Goal: Task Accomplishment & Management: Complete application form

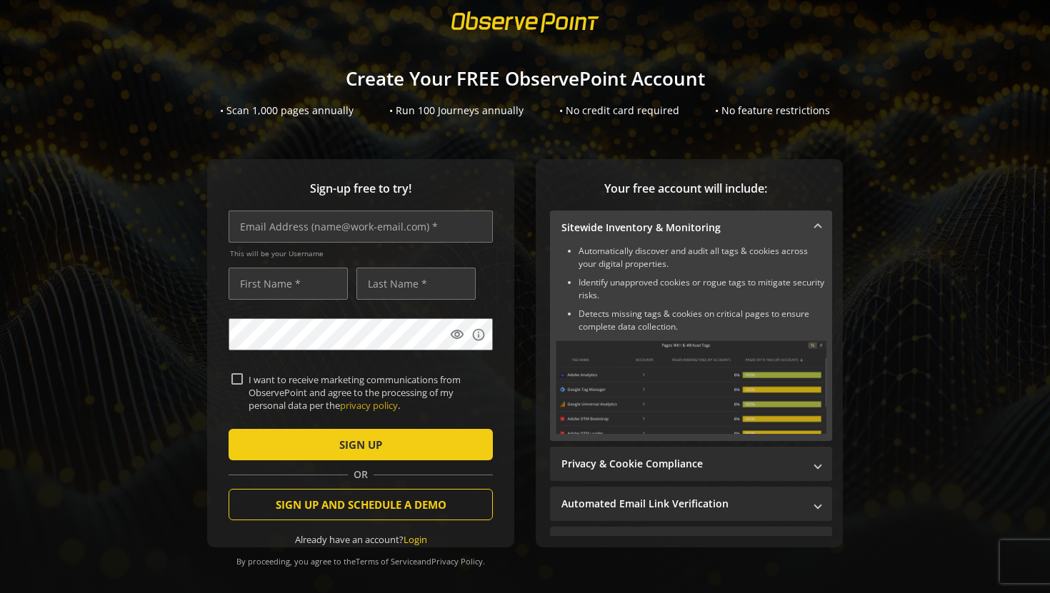
scroll to position [42, 0]
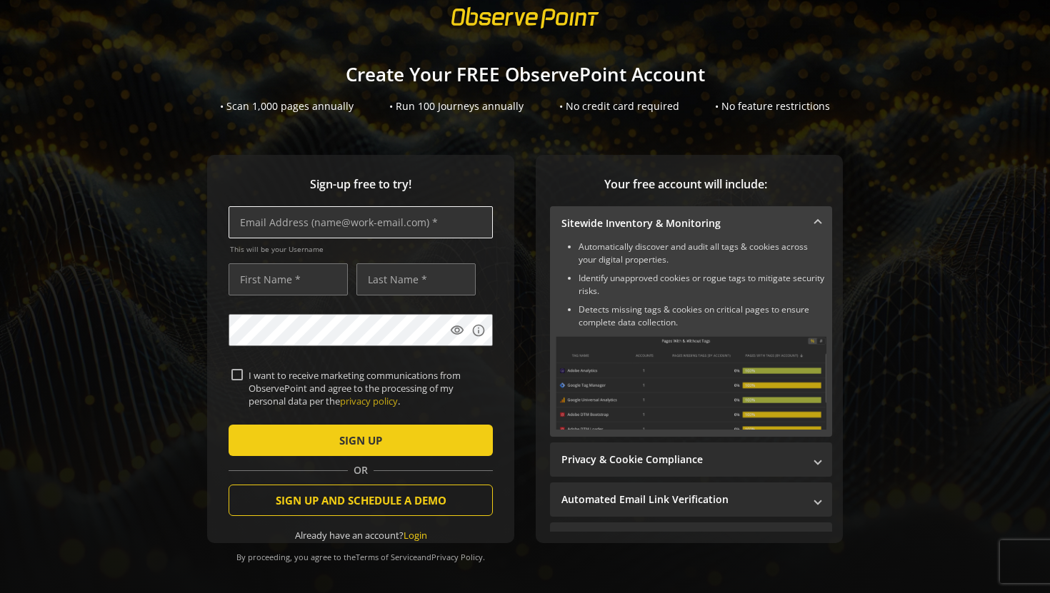
click at [353, 224] on input "text" at bounding box center [361, 222] width 264 height 32
type input "[PERSON_NAME][EMAIL_ADDRESS][PERSON_NAME][DOMAIN_NAME]"
click at [259, 281] on input "text" at bounding box center [288, 280] width 119 height 32
type input "[PERSON_NAME]"
click at [381, 279] on input "text" at bounding box center [415, 280] width 119 height 32
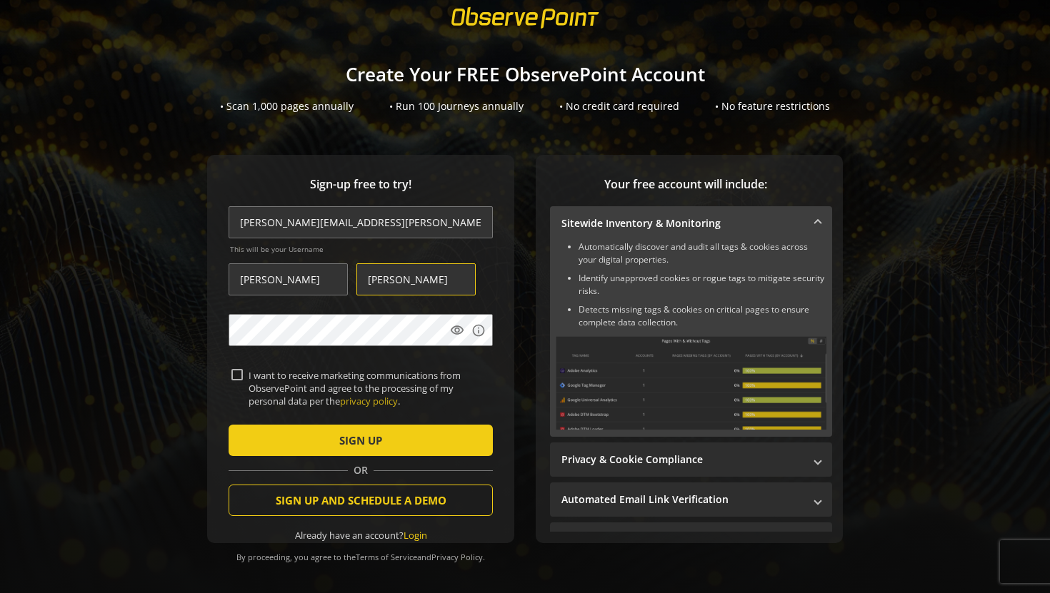
type input "[PERSON_NAME]"
click at [229, 369] on nordpass-icon at bounding box center [229, 369] width 0 height 0
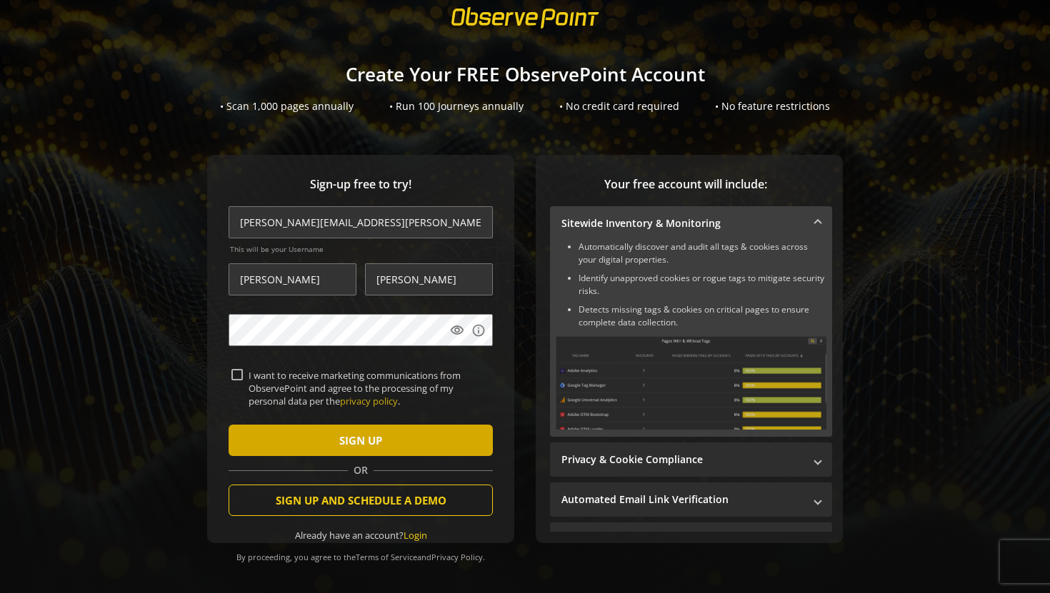
click at [327, 440] on span "submit" at bounding box center [361, 441] width 264 height 34
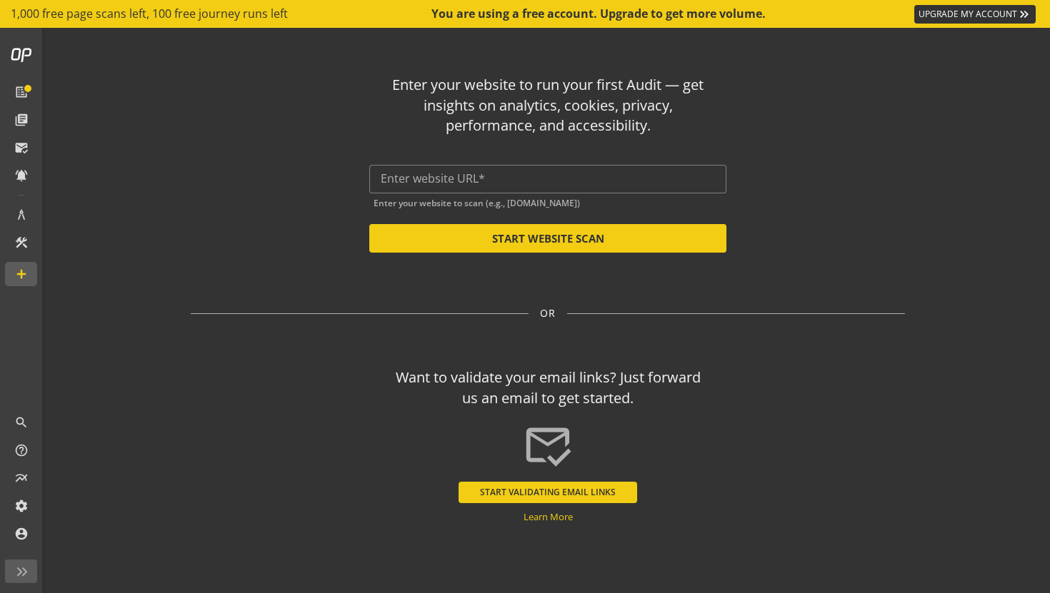
click at [748, 166] on div "Enter your website to run your first Audit — get insights on analytics, cookies…" at bounding box center [548, 158] width 714 height 189
click at [660, 172] on input "text" at bounding box center [548, 179] width 334 height 14
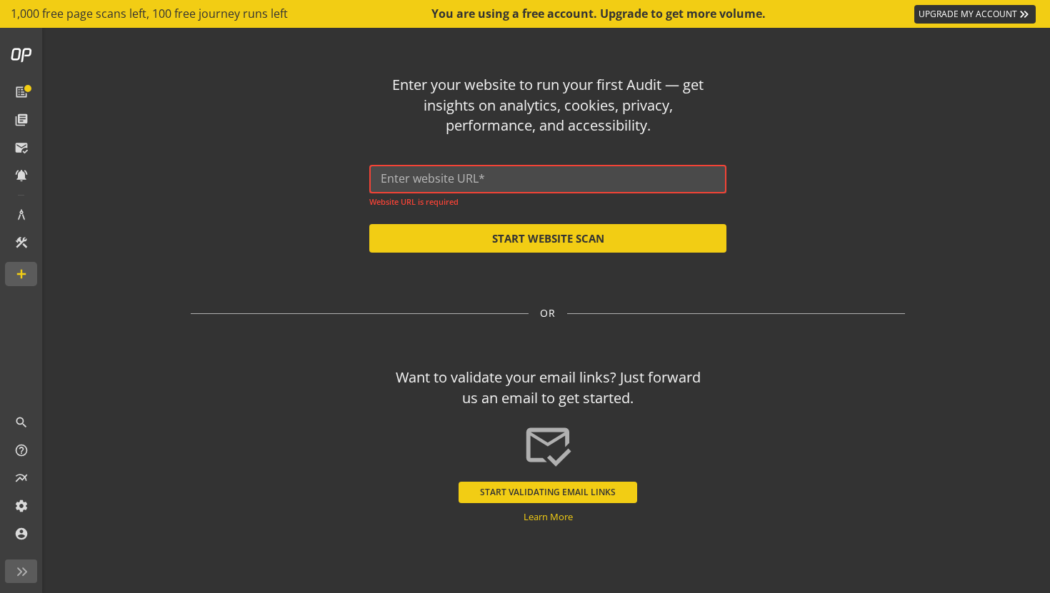
click at [527, 180] on input "text" at bounding box center [548, 179] width 334 height 14
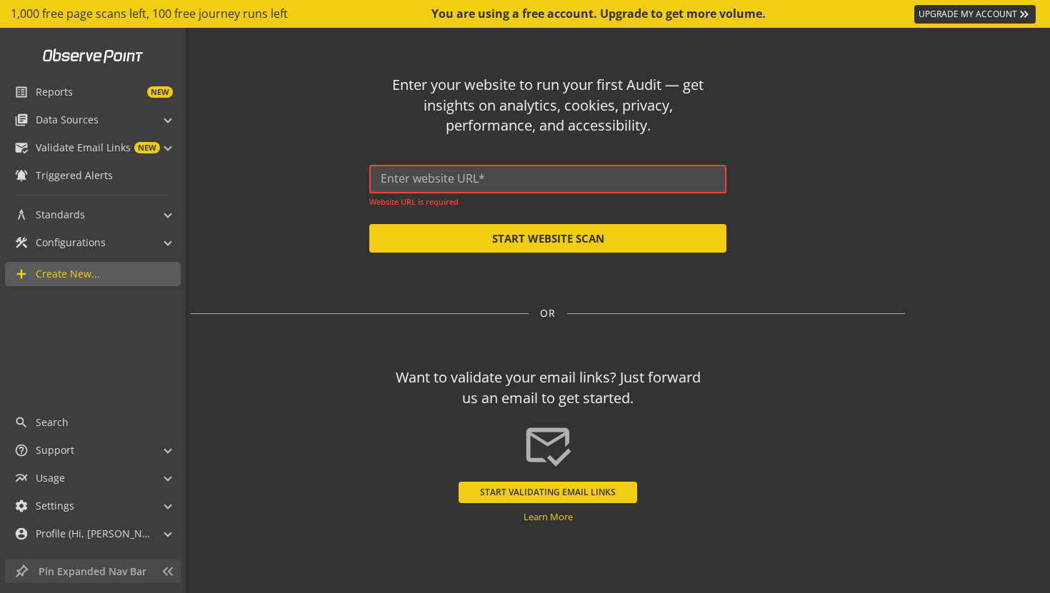
click at [138, 573] on span "Pin Expanded Nav Bar" at bounding box center [96, 572] width 115 height 14
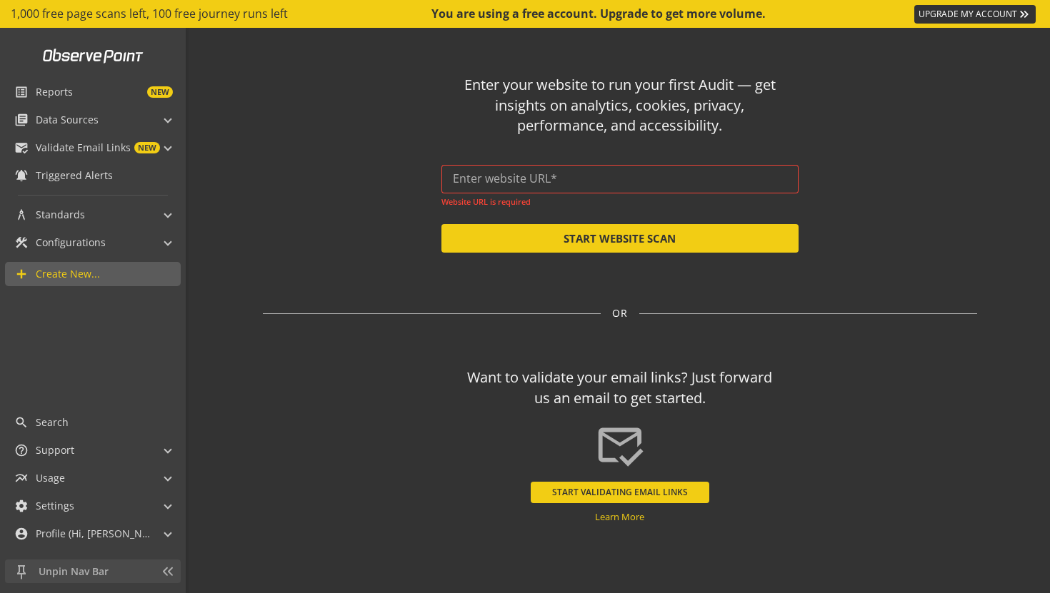
click at [138, 573] on span "Unpin Nav Bar" at bounding box center [96, 572] width 115 height 14
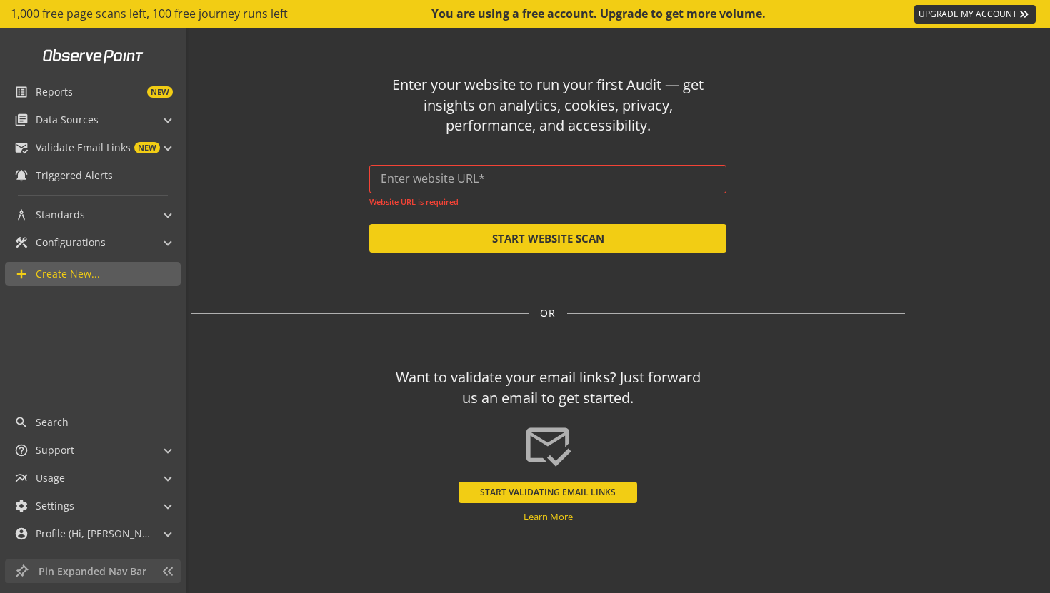
click at [138, 573] on span "Pin Expanded Nav Bar" at bounding box center [96, 572] width 115 height 14
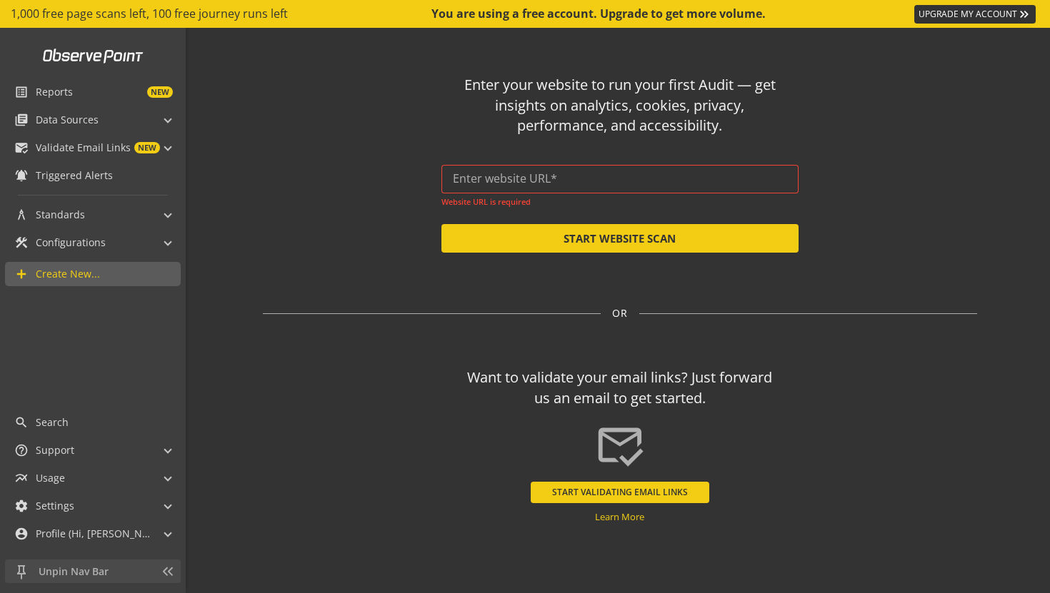
click at [139, 573] on span "Unpin Nav Bar" at bounding box center [96, 572] width 115 height 14
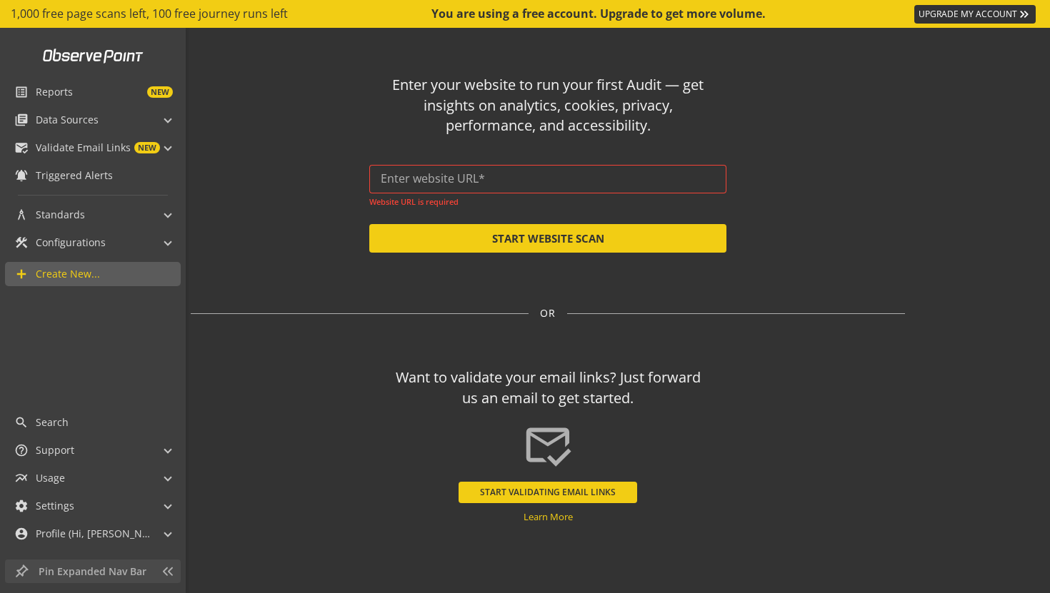
click at [139, 573] on span "Pin Expanded Nav Bar" at bounding box center [96, 572] width 115 height 14
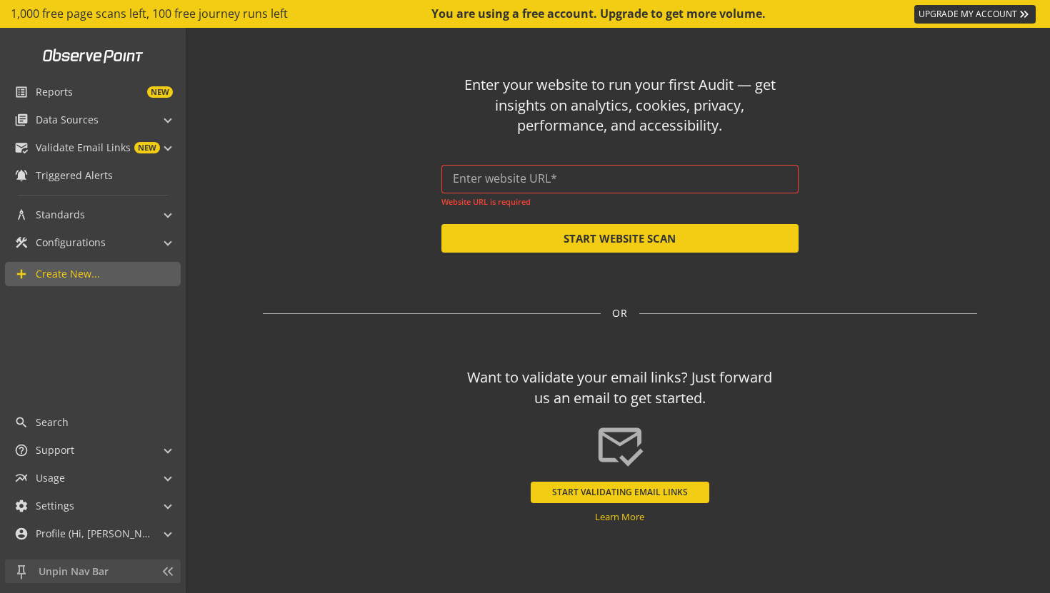
click at [139, 573] on span "Unpin Nav Bar" at bounding box center [96, 572] width 115 height 14
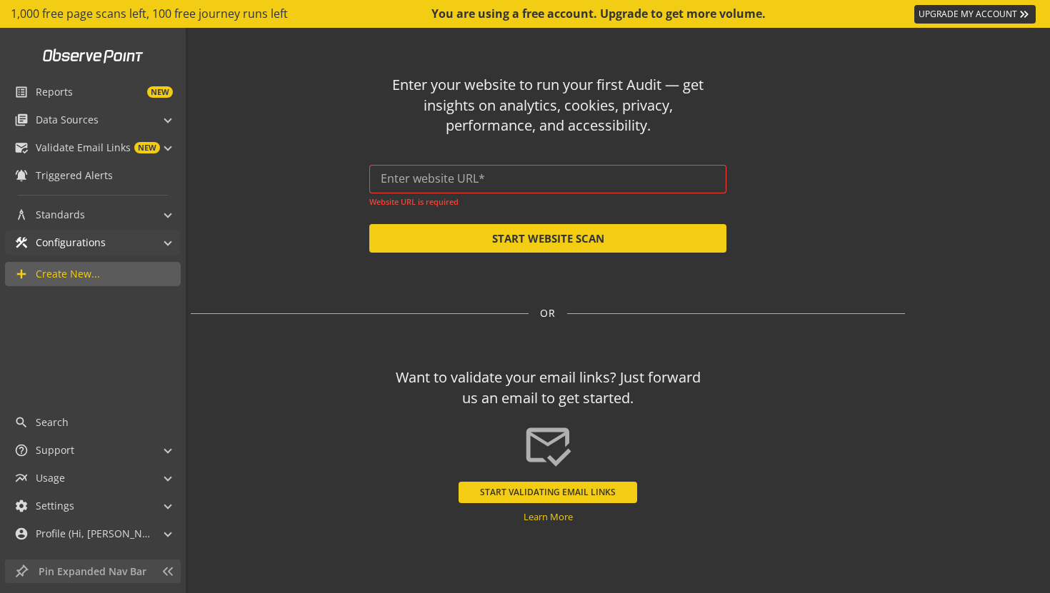
click at [170, 242] on span at bounding box center [168, 241] width 6 height 15
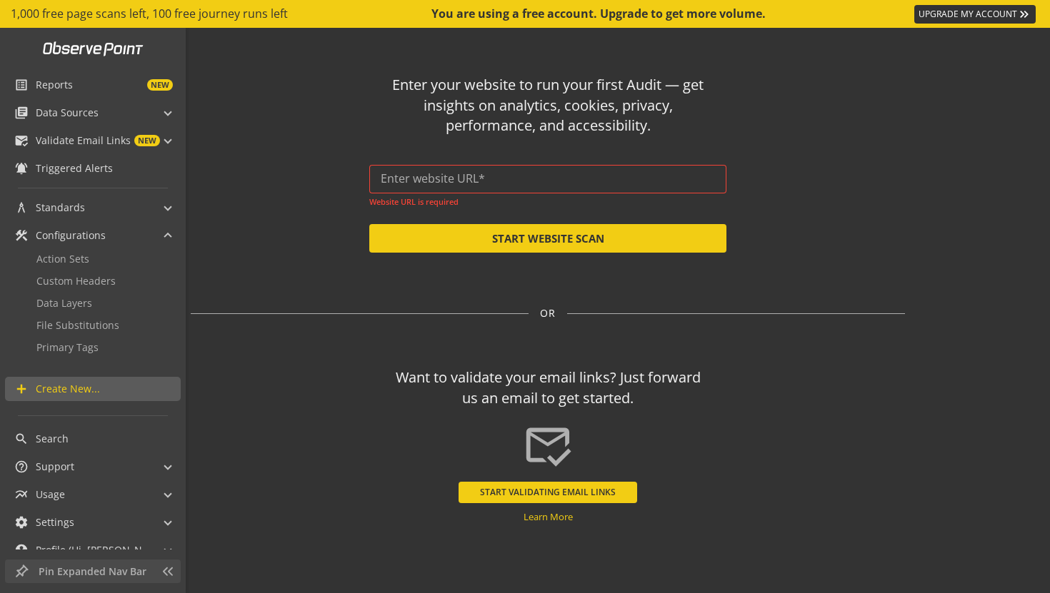
scroll to position [23, 0]
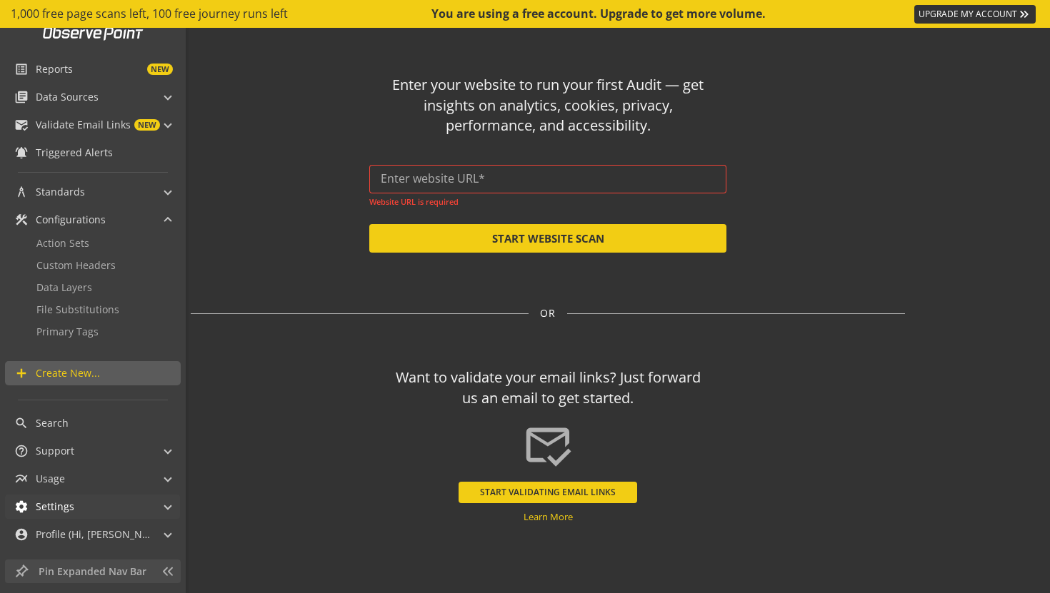
click at [166, 504] on span at bounding box center [168, 505] width 6 height 15
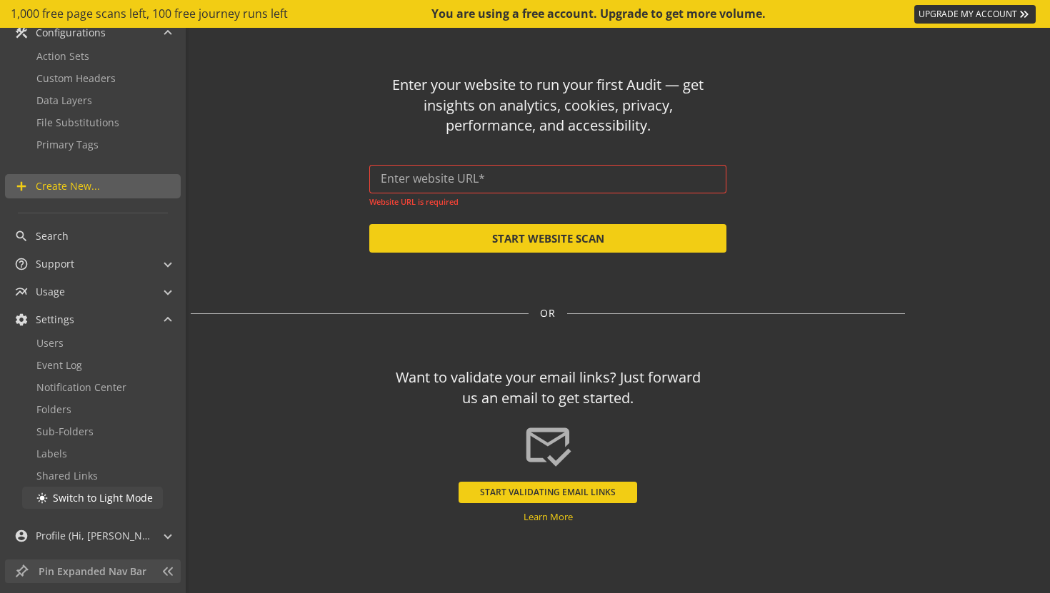
scroll to position [210, 0]
click at [170, 534] on span at bounding box center [168, 534] width 6 height 15
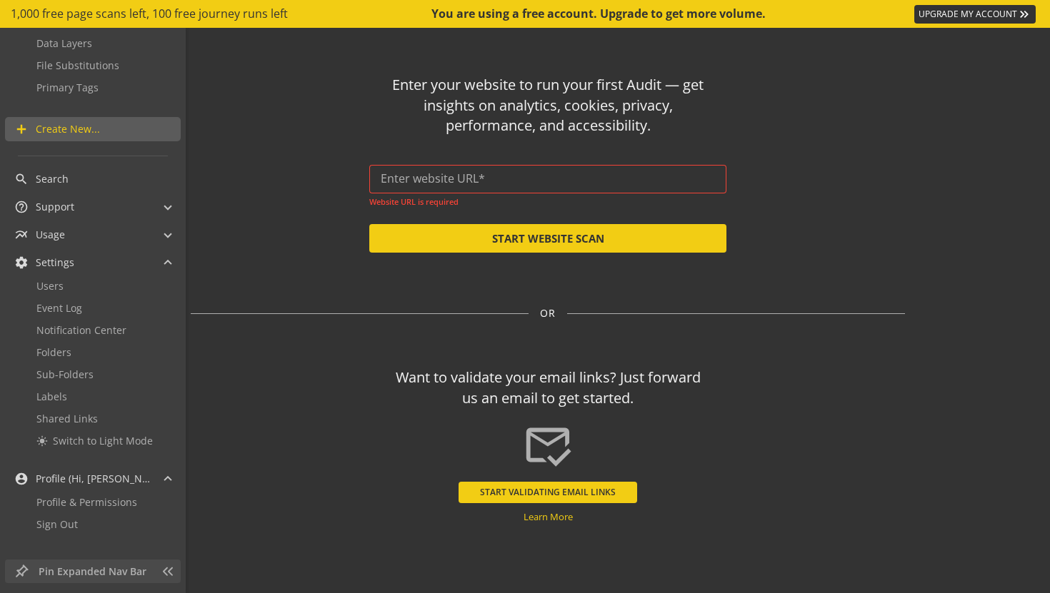
scroll to position [267, 0]
click at [166, 234] on span at bounding box center [168, 233] width 6 height 15
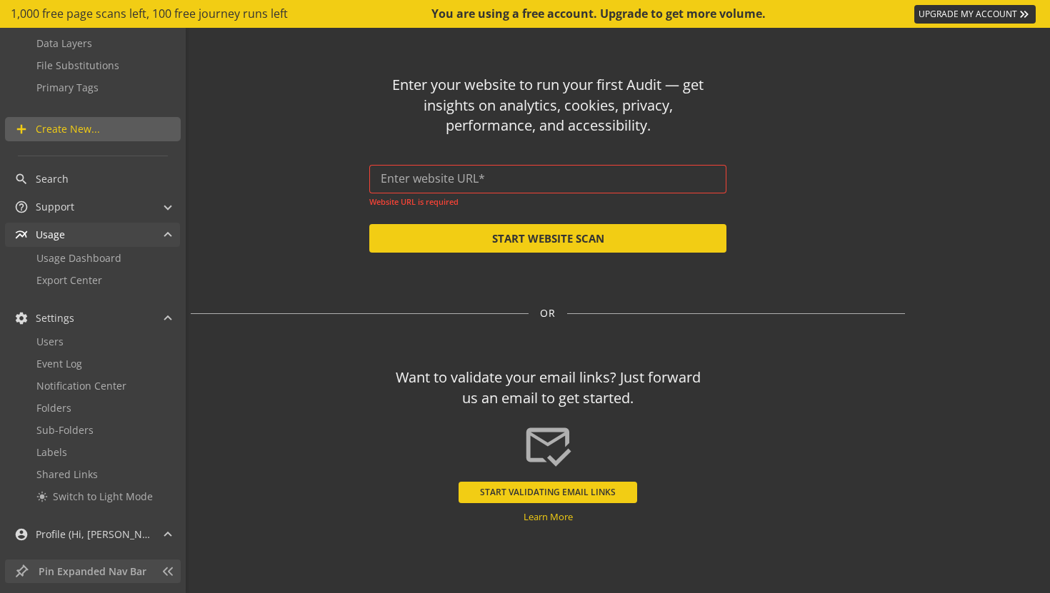
scroll to position [323, 0]
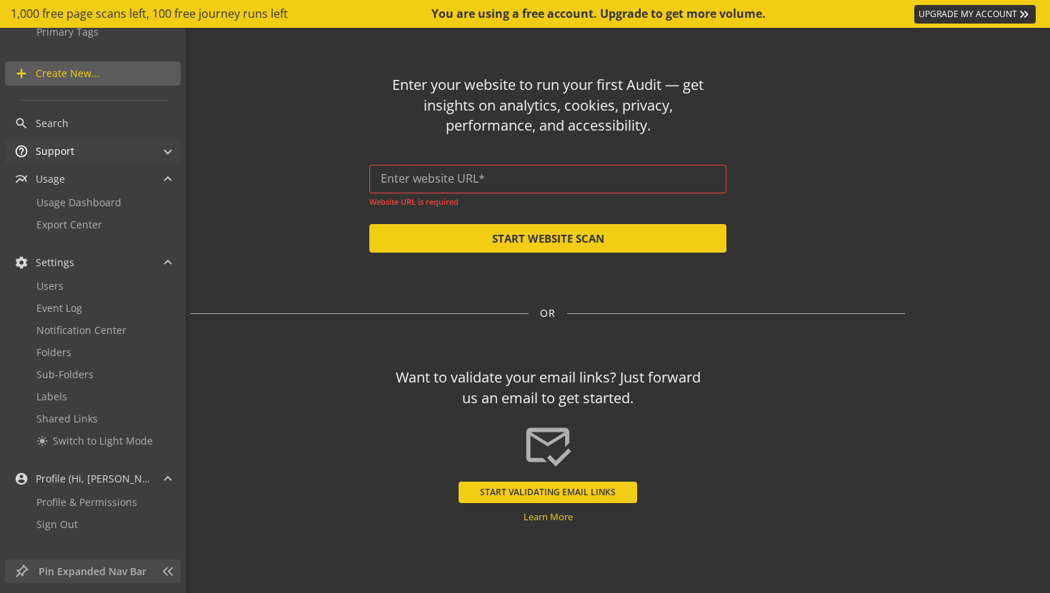
click at [167, 158] on mat-expansion-panel-header "help_outline Support" at bounding box center [92, 151] width 175 height 24
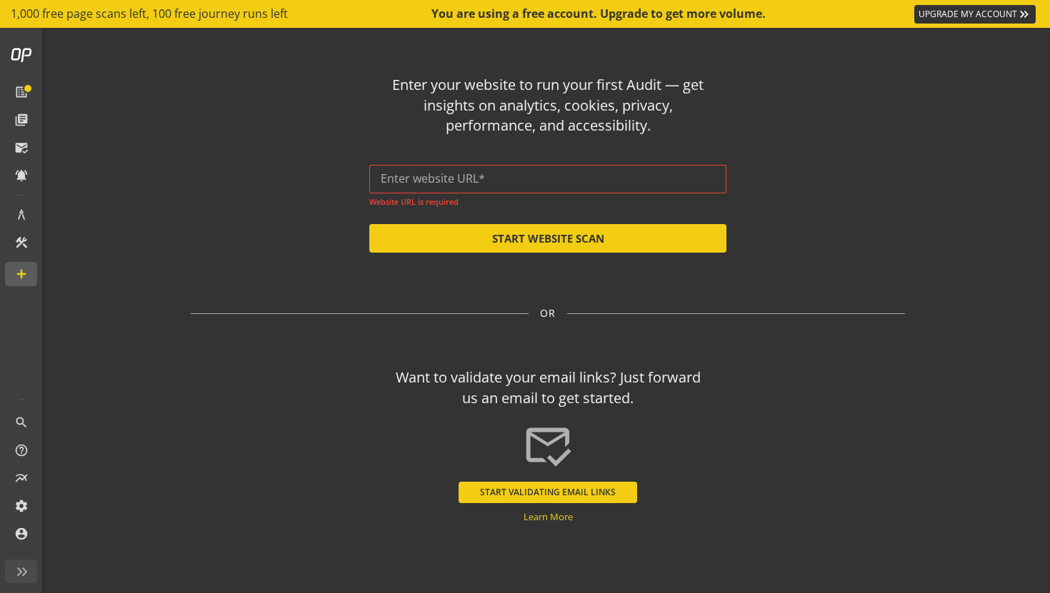
scroll to position [0, 0]
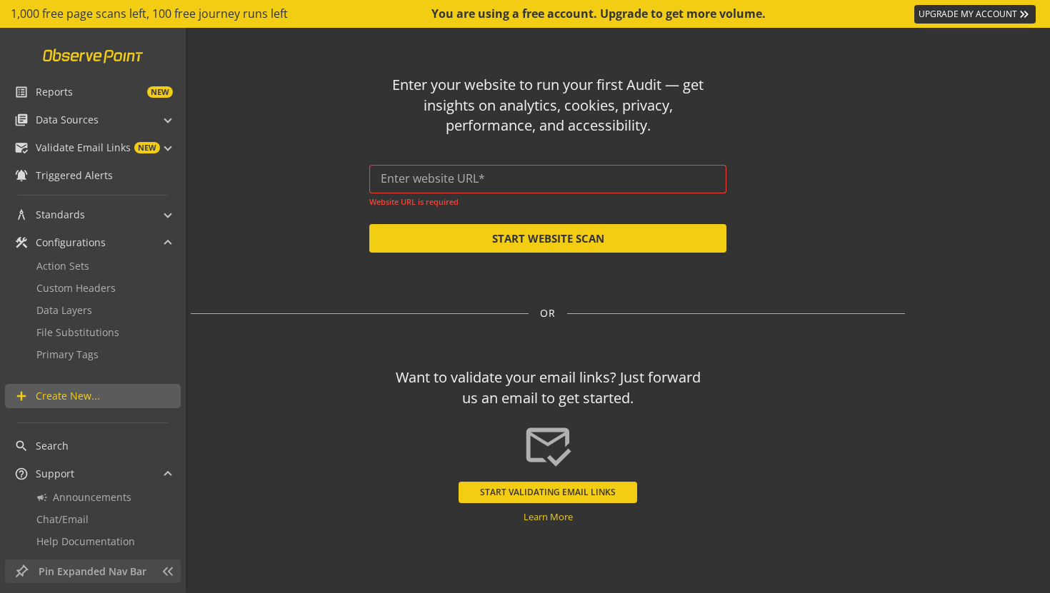
click at [96, 58] on link at bounding box center [93, 55] width 118 height 27
